Goal: Task Accomplishment & Management: Manage account settings

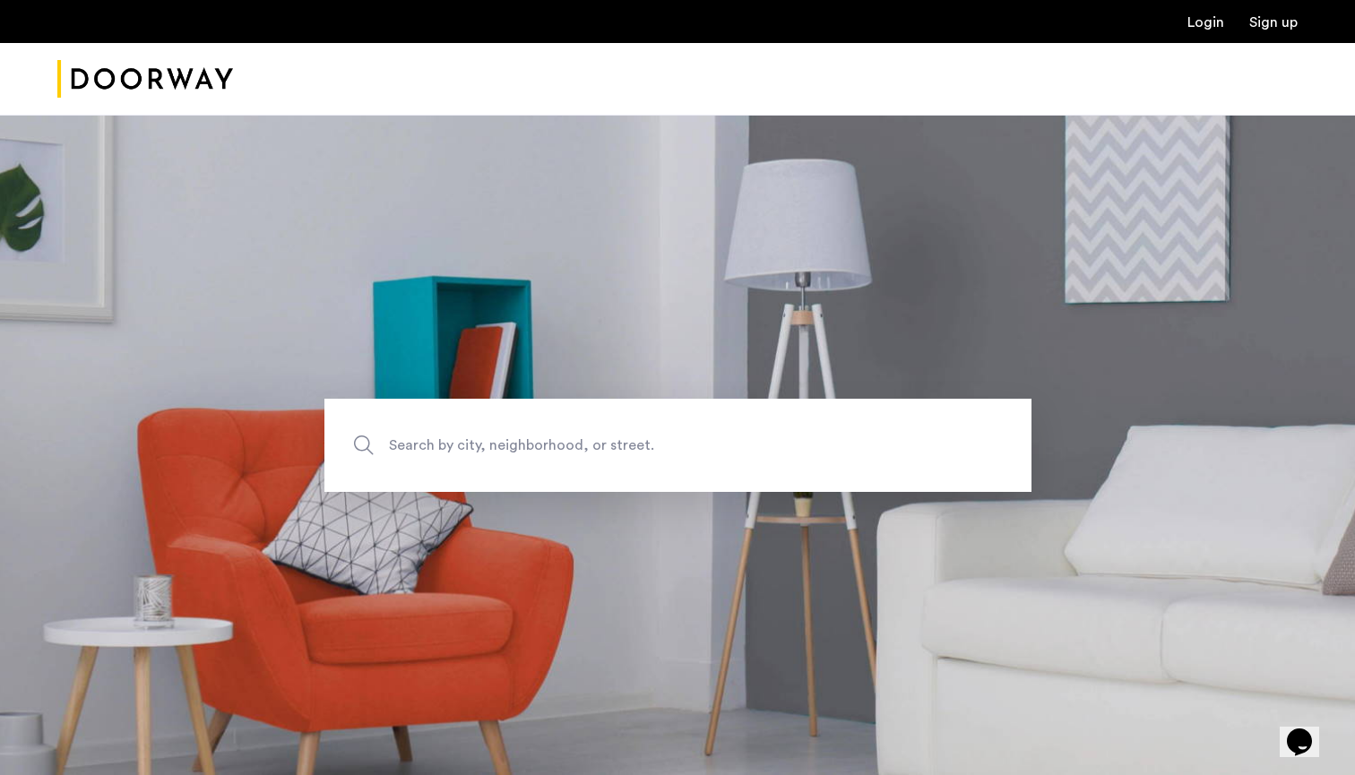
click at [1196, 33] on div "Login Sign up" at bounding box center [677, 21] width 1355 height 43
click at [1203, 19] on link "Login" at bounding box center [1206, 22] width 37 height 14
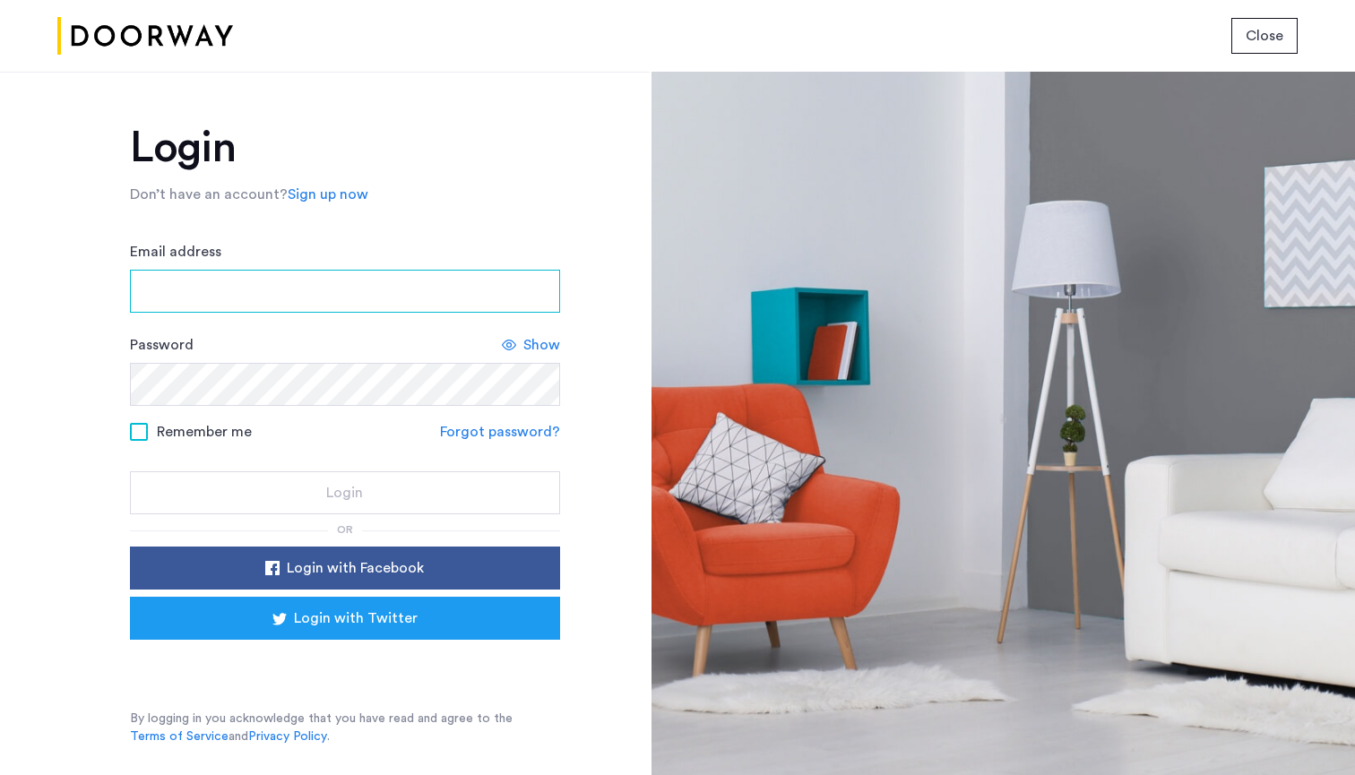
type input "**********"
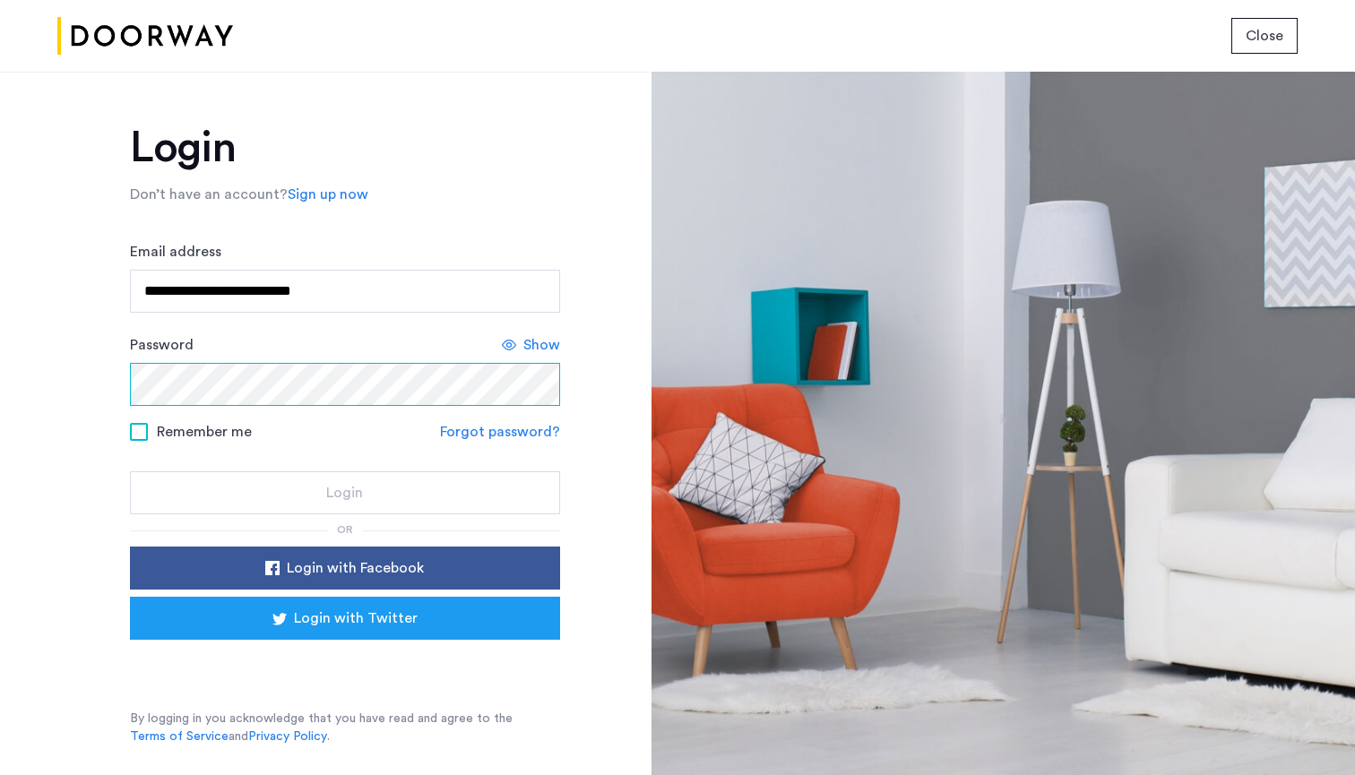
click at [344, 494] on button "Login" at bounding box center [345, 492] width 430 height 43
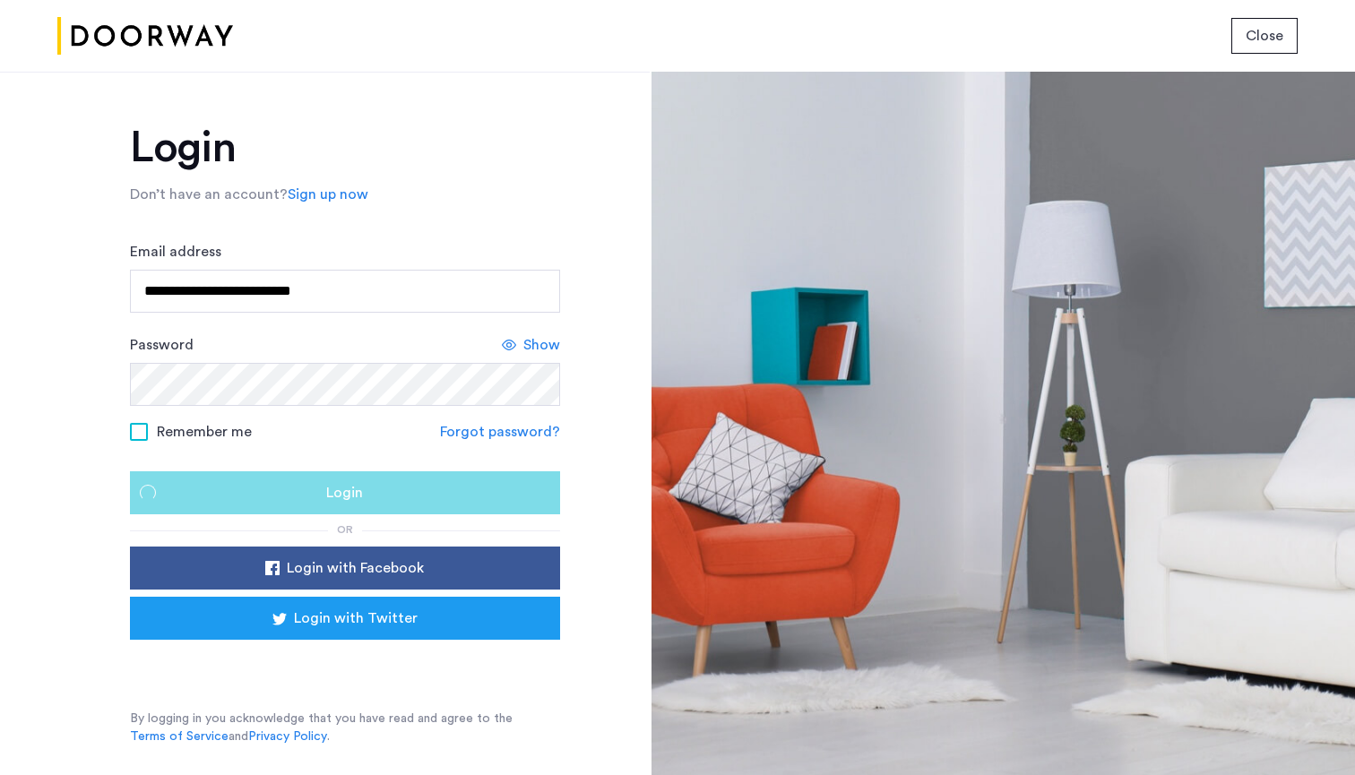
click at [421, 489] on div "Login" at bounding box center [345, 493] width 402 height 22
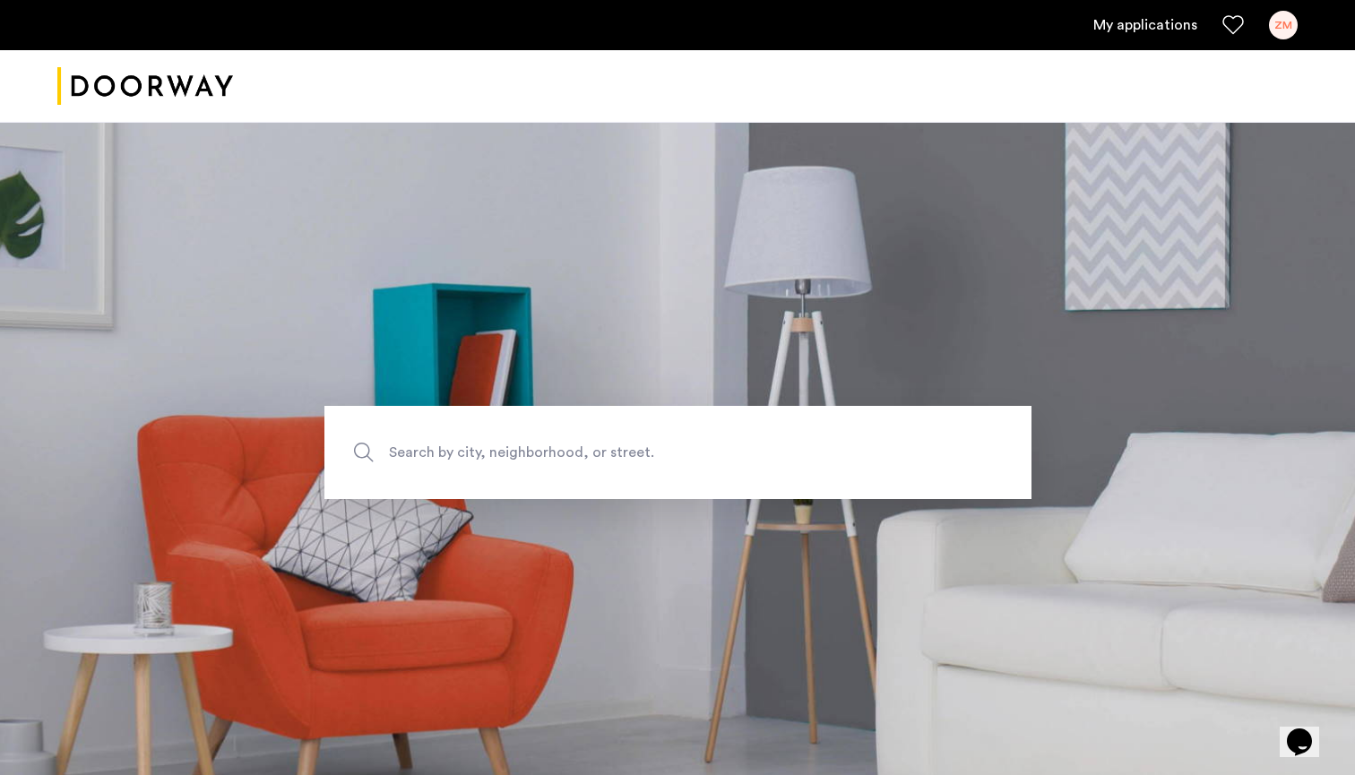
click at [1152, 23] on link "My applications" at bounding box center [1146, 25] width 104 height 22
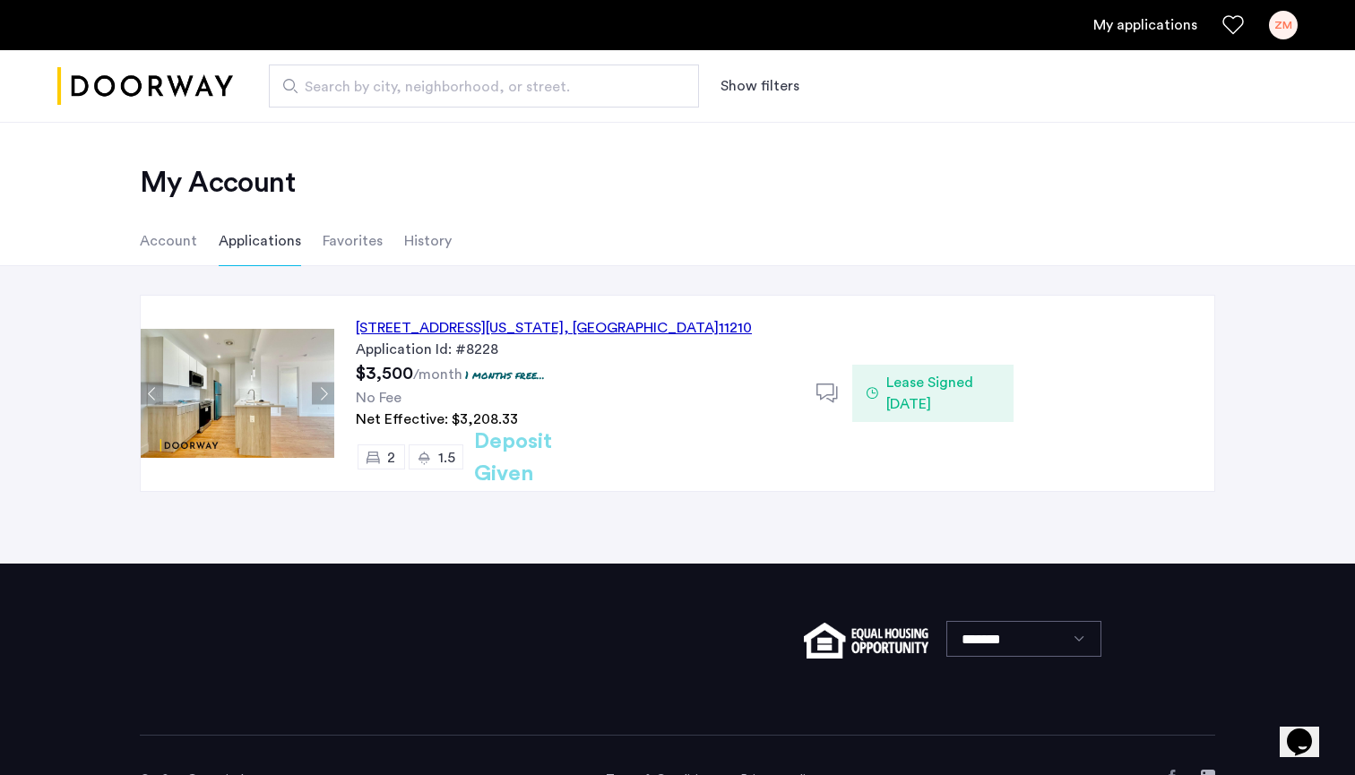
click at [907, 396] on span "Lease Signed [DATE]" at bounding box center [943, 393] width 113 height 43
click at [919, 391] on span "Lease Signed [DATE]" at bounding box center [943, 393] width 113 height 43
click at [629, 414] on div "Net Effective: $3,208.33" at bounding box center [575, 420] width 439 height 22
click at [830, 400] on use at bounding box center [828, 393] width 22 height 19
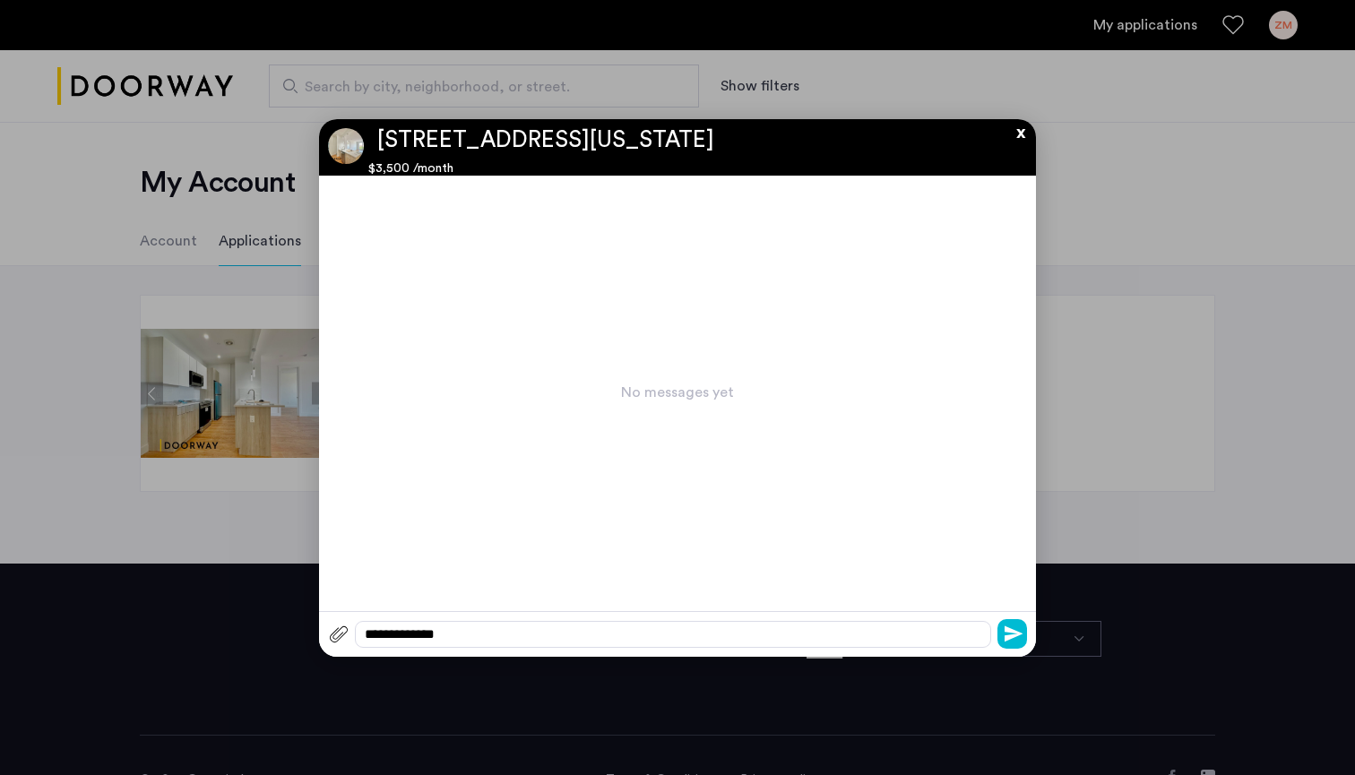
click at [1026, 135] on button "x" at bounding box center [1016, 129] width 27 height 20
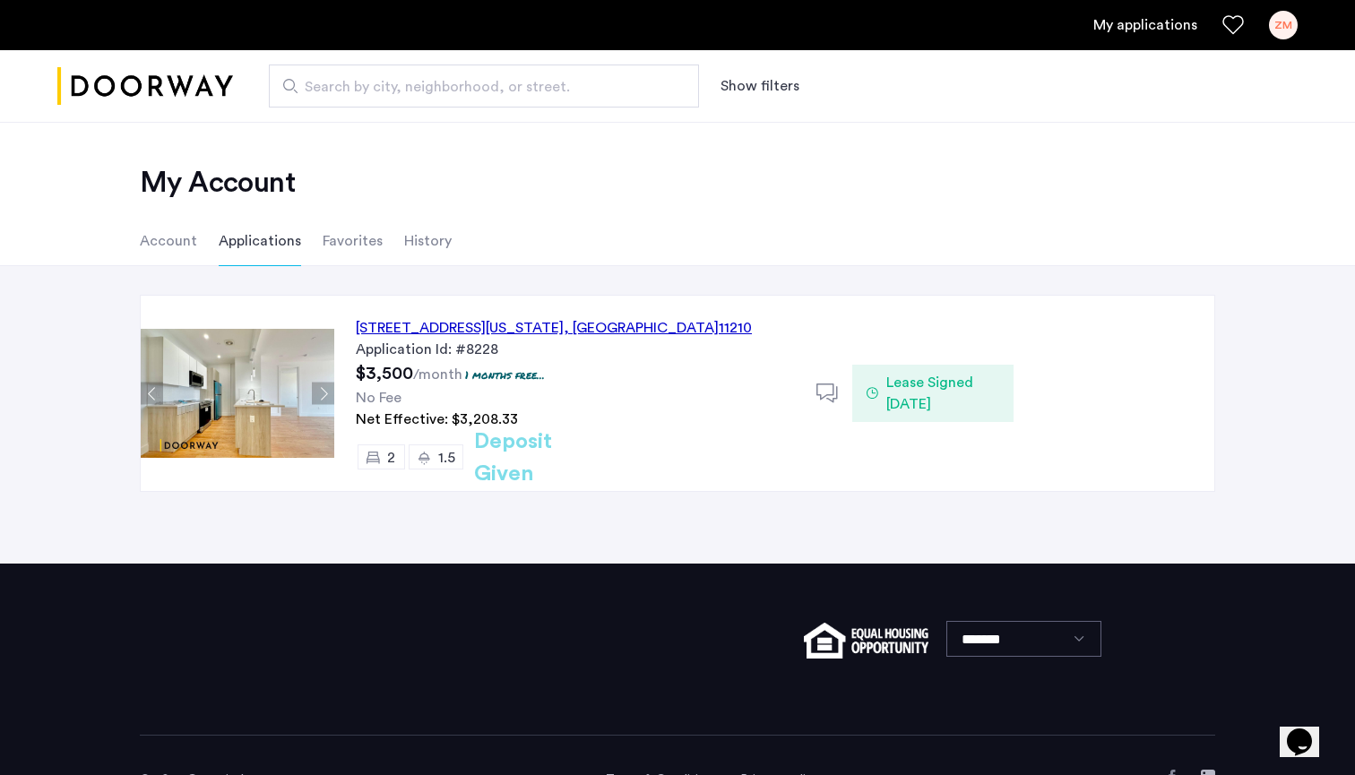
click at [1276, 24] on div "ZM" at bounding box center [1283, 25] width 29 height 29
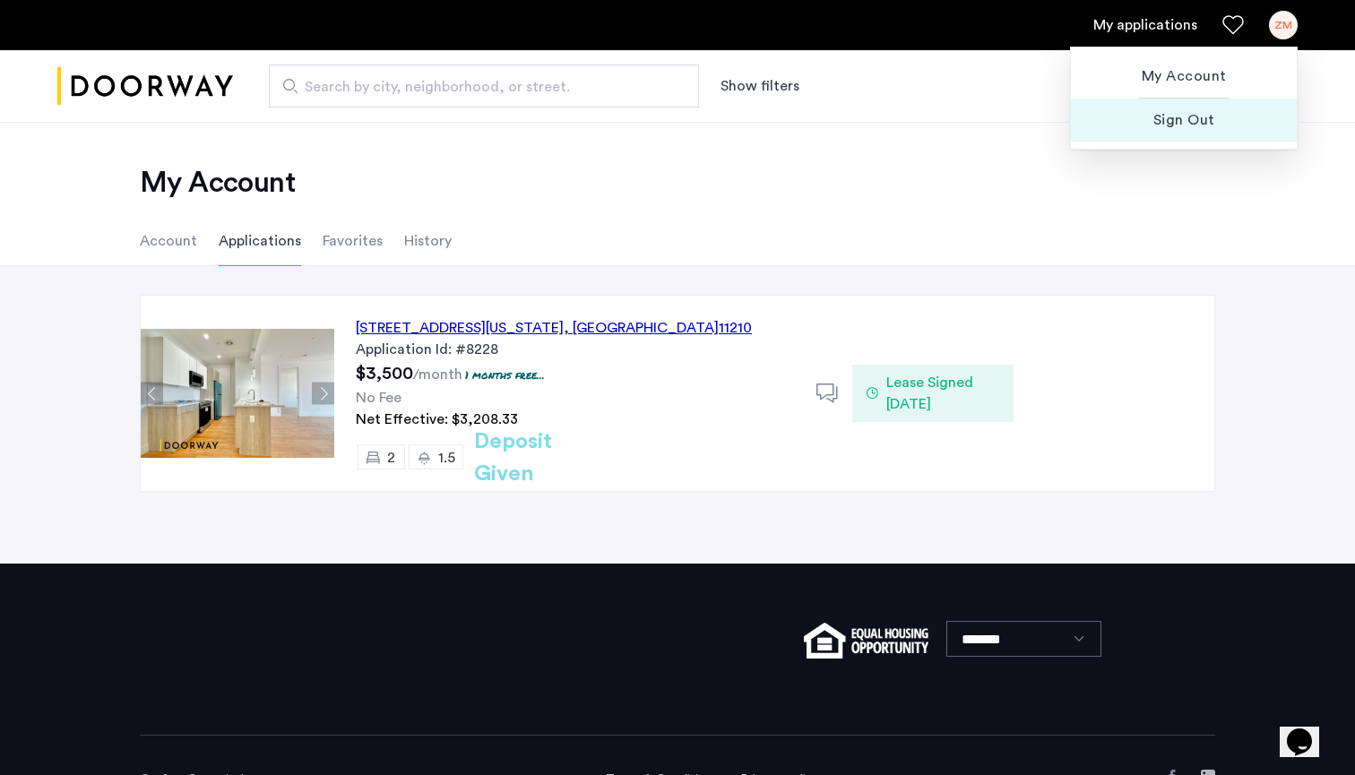
click at [1185, 117] on span "Sign Out" at bounding box center [1183, 120] width 197 height 22
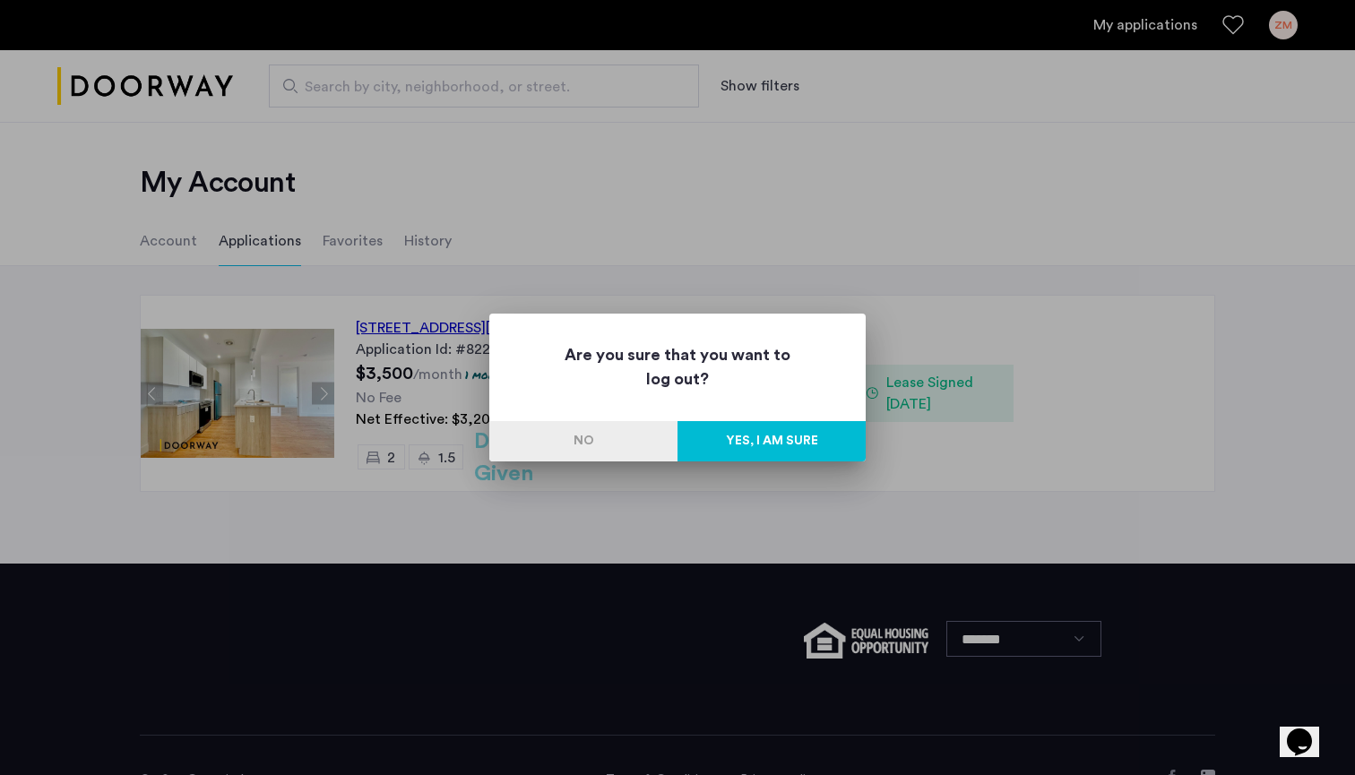
click at [731, 441] on button "Yes, I am sure" at bounding box center [772, 441] width 188 height 40
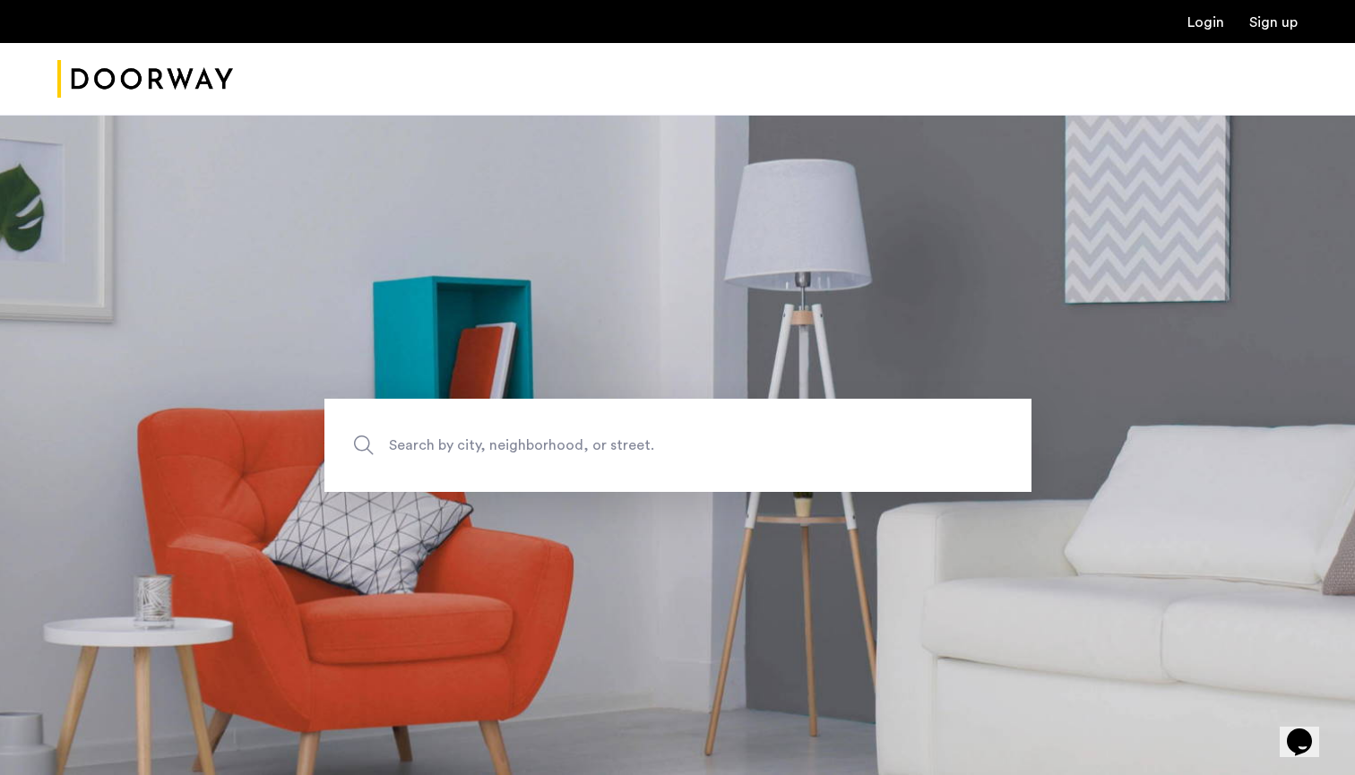
click at [1197, 25] on link "Login" at bounding box center [1206, 22] width 37 height 14
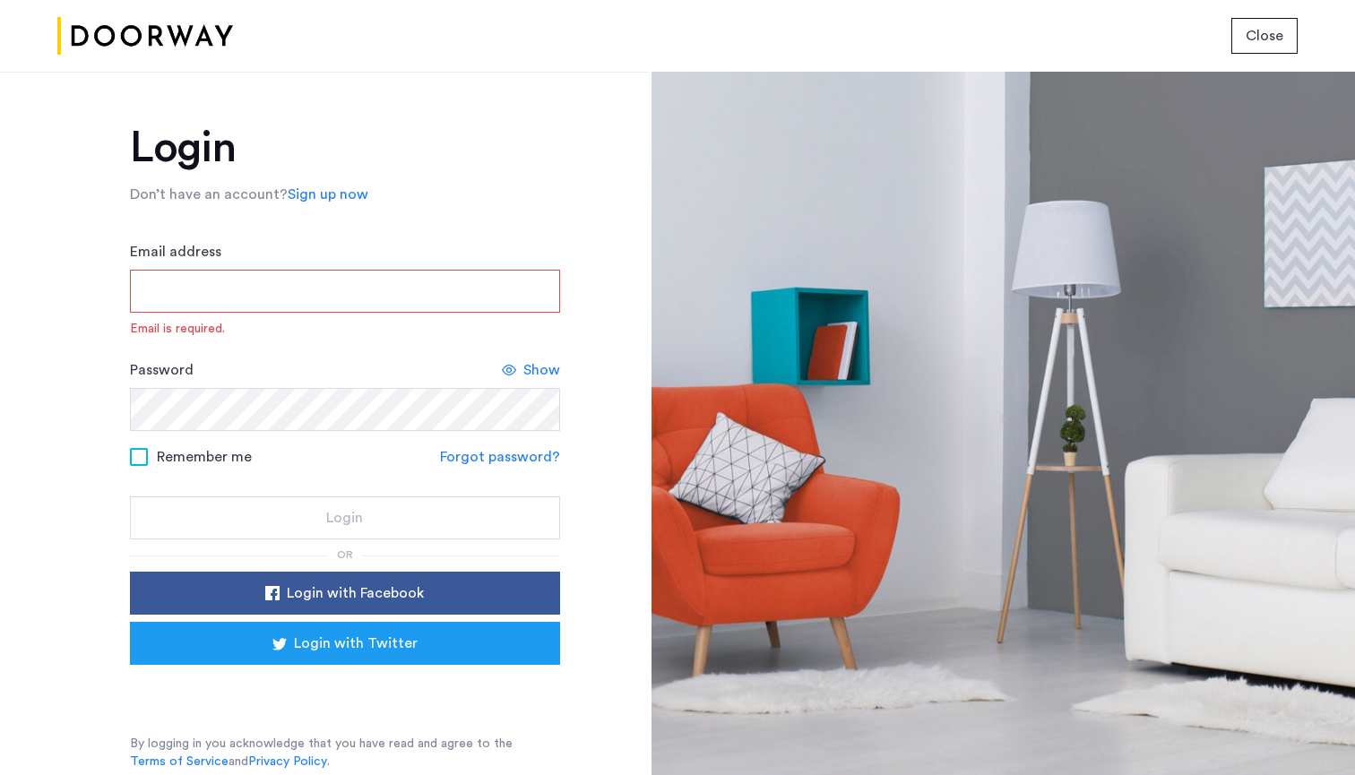
type input "**********"
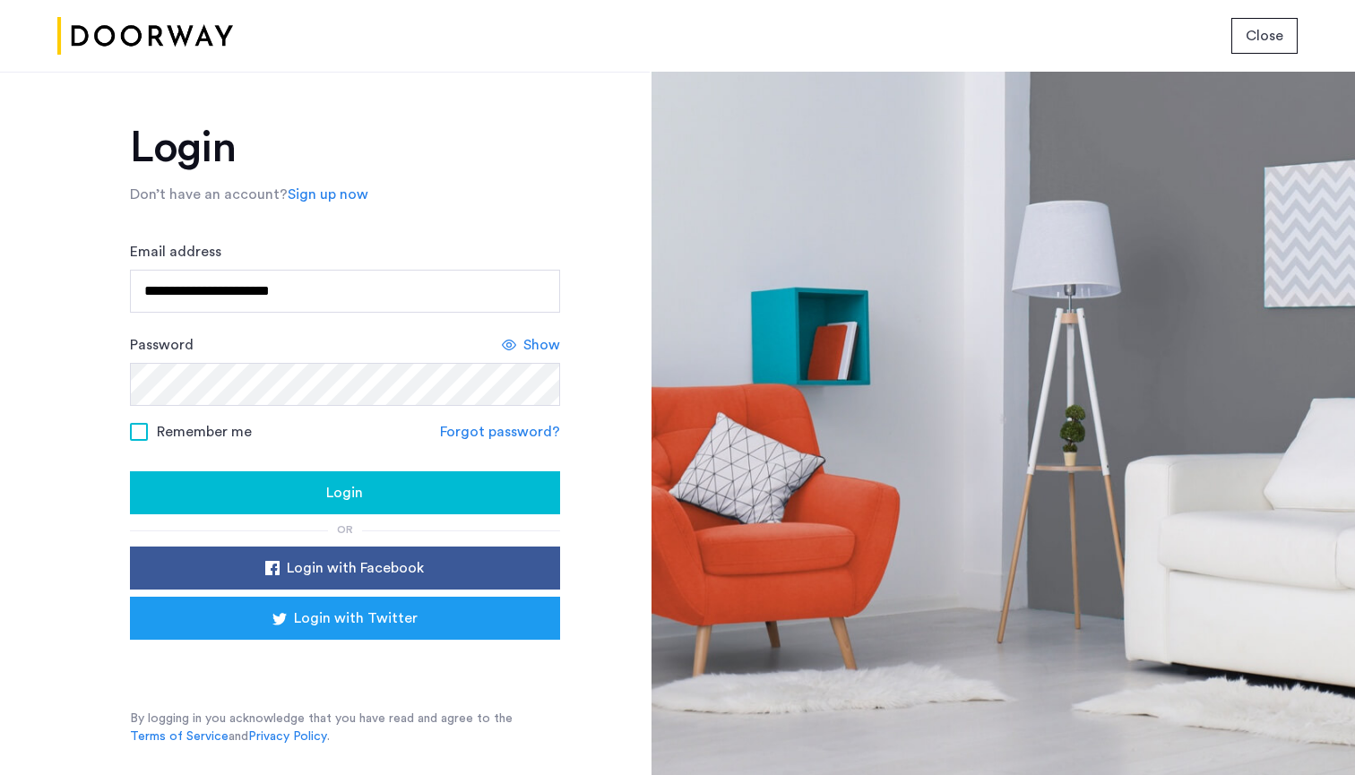
click at [386, 480] on button "Login" at bounding box center [345, 492] width 430 height 43
